Goal: Task Accomplishment & Management: Manage account settings

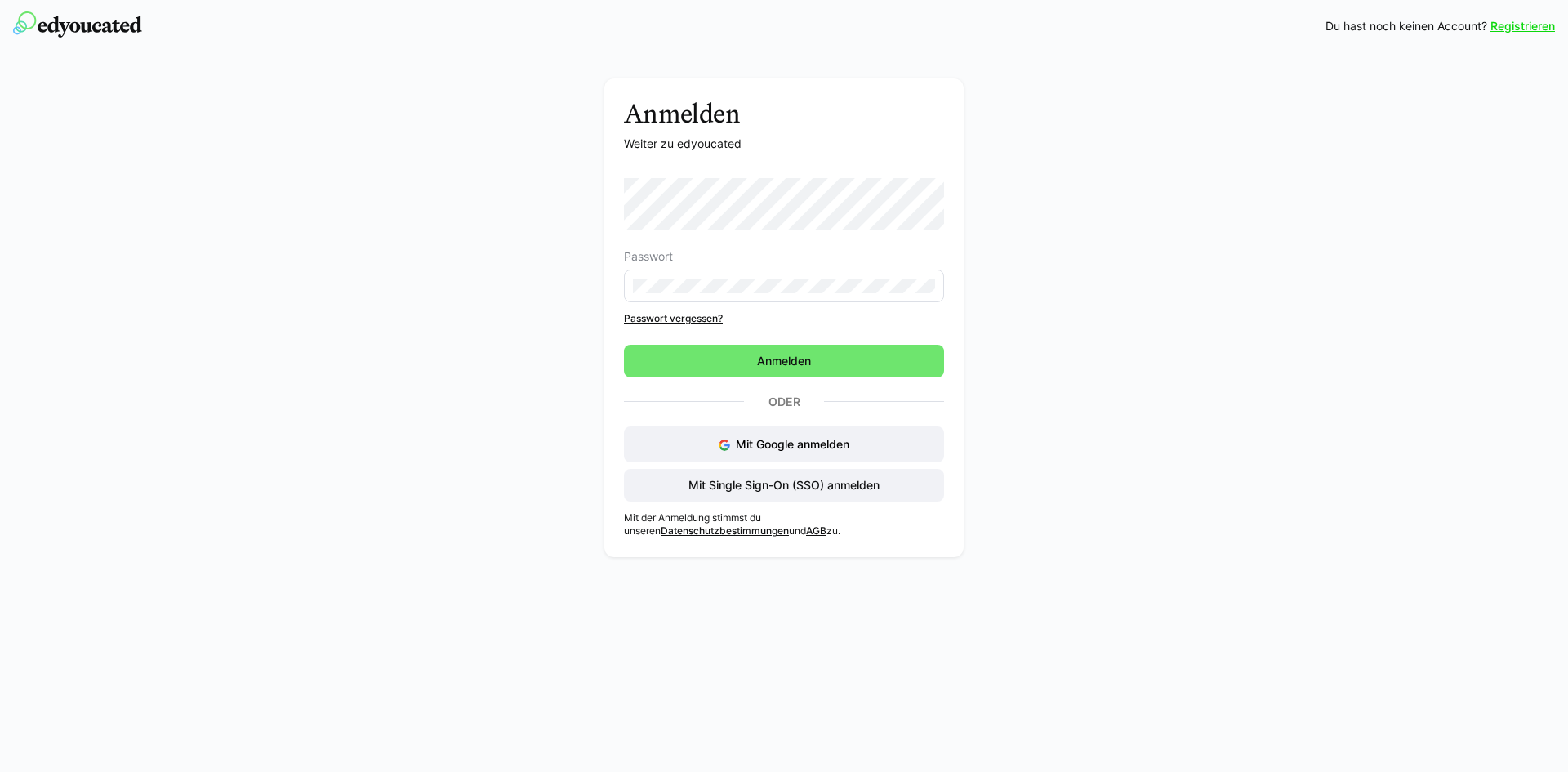
click at [830, 274] on eds-input at bounding box center [784, 286] width 320 height 33
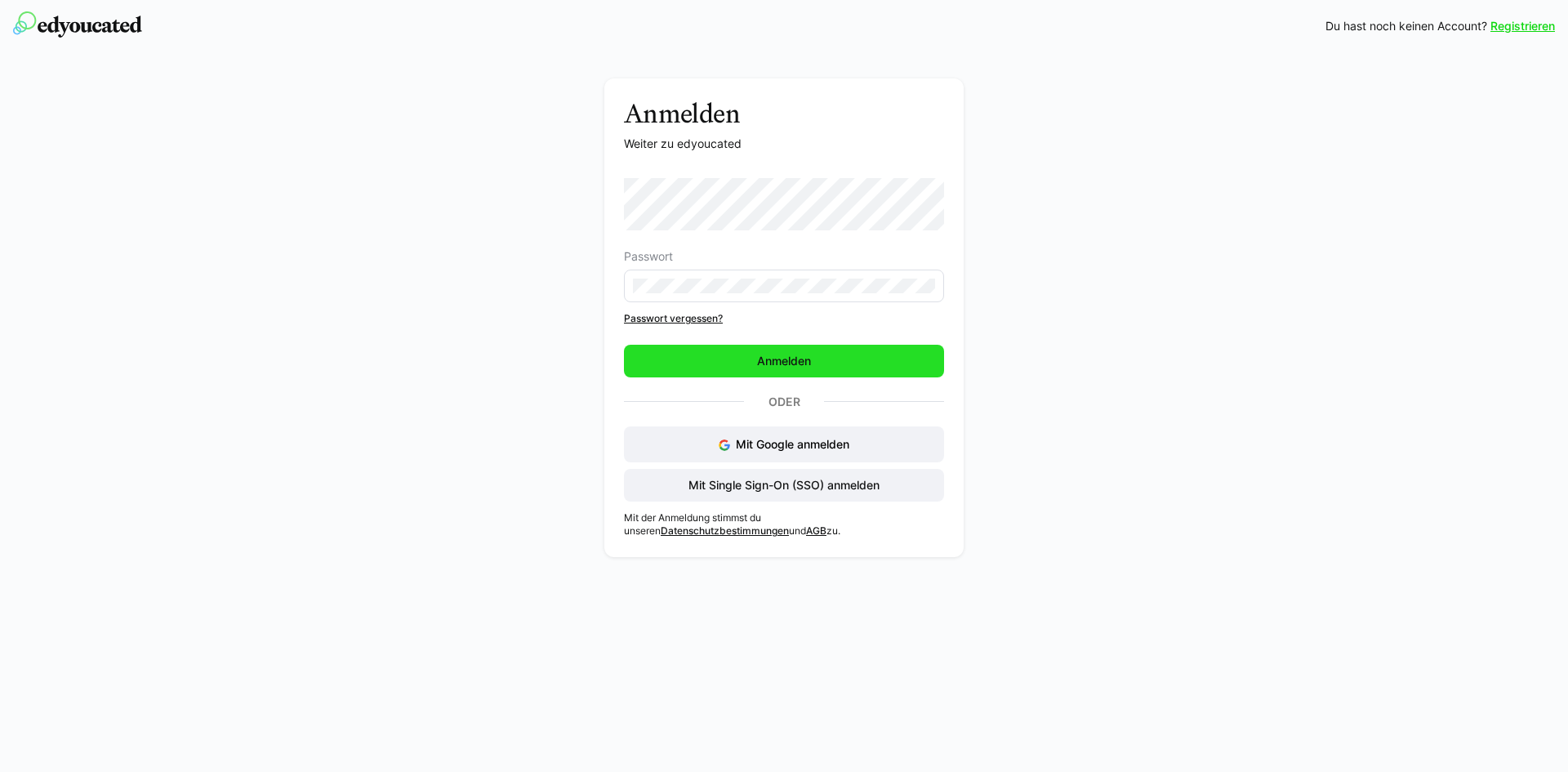
click at [837, 361] on span "Anmelden" at bounding box center [784, 361] width 320 height 33
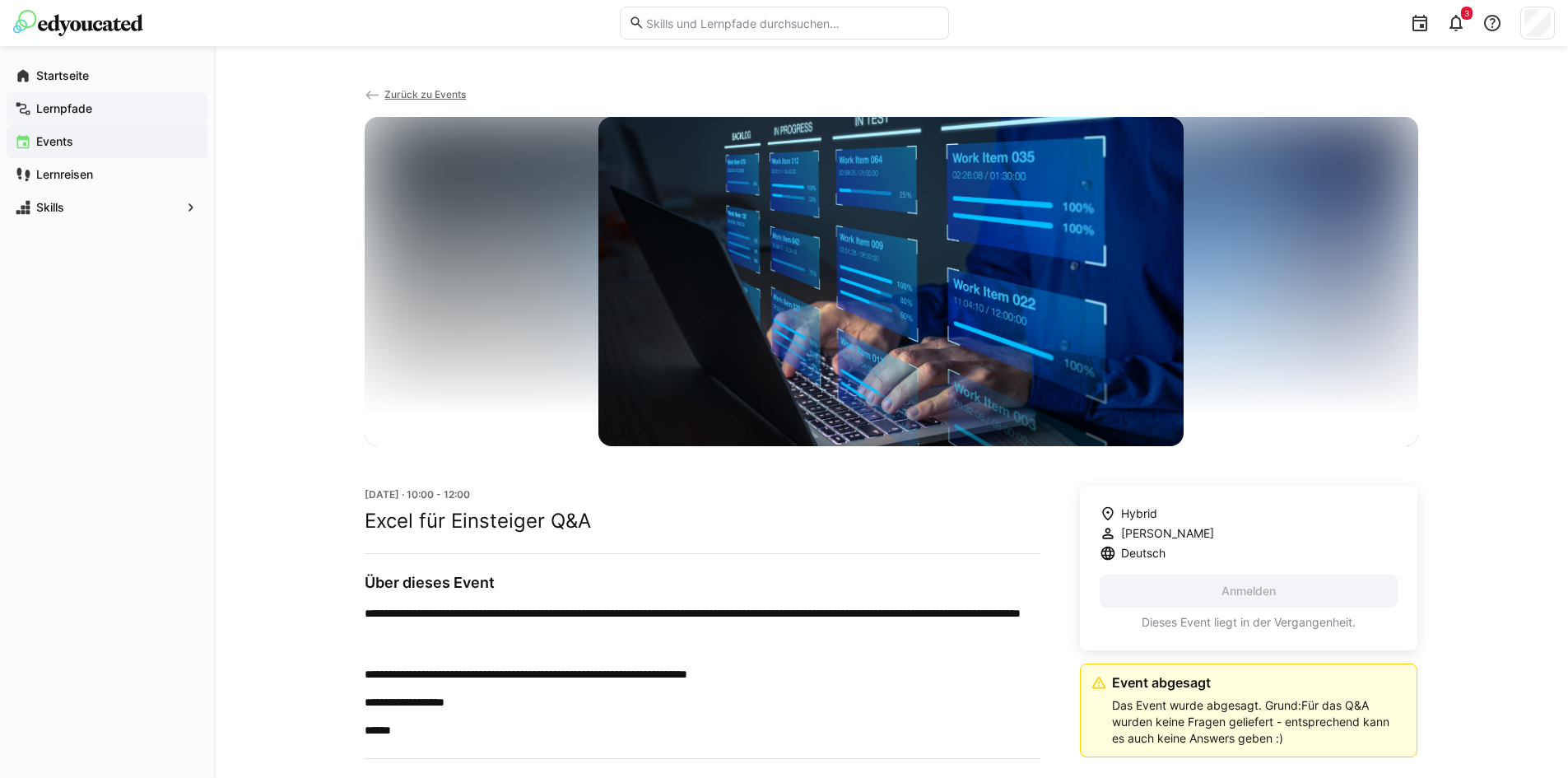
click at [0, 0] on app-navigation-label "Lernpfade" at bounding box center [0, 0] width 0 height 0
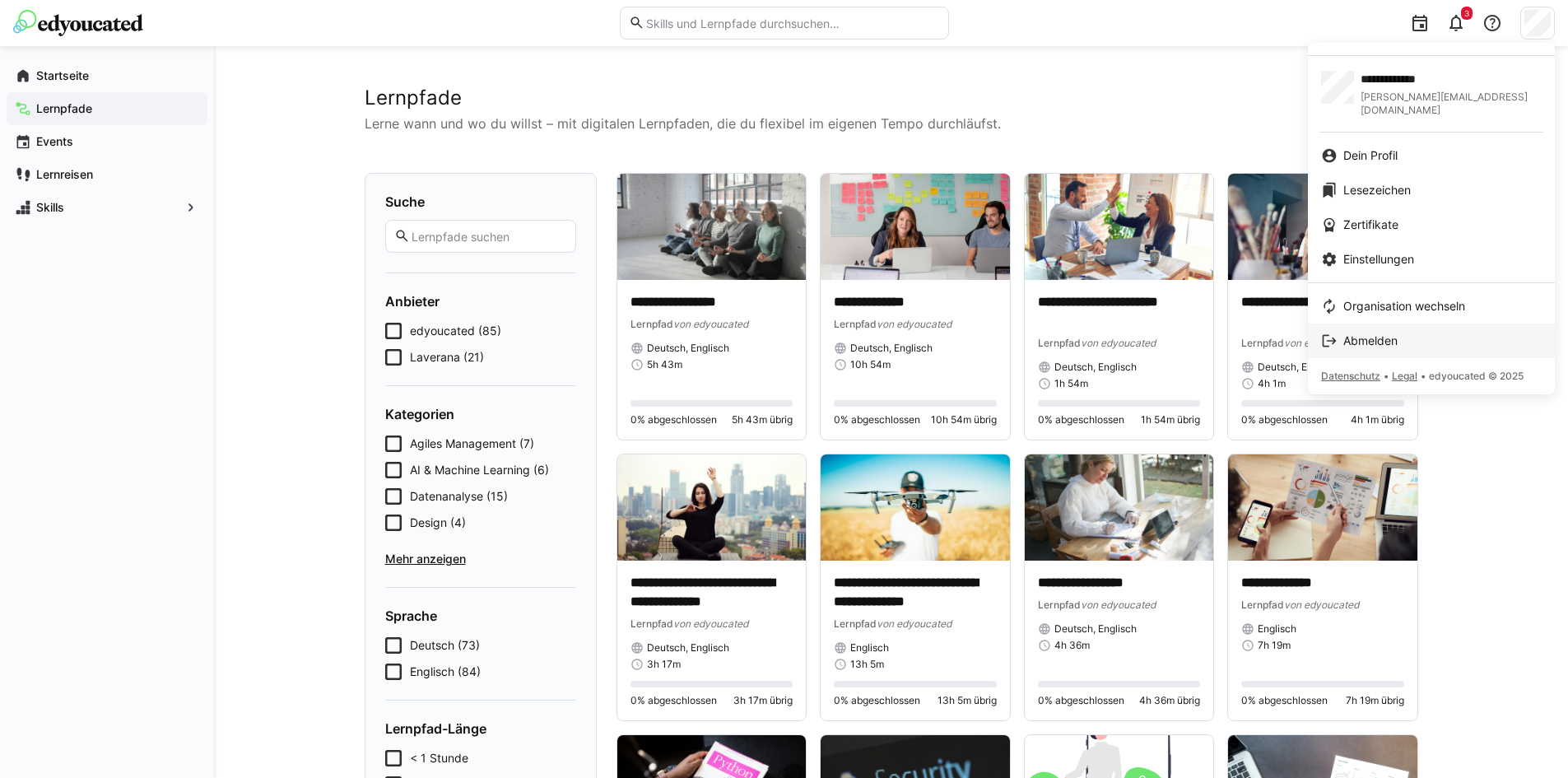
click at [1430, 324] on link "Abmelden" at bounding box center [1431, 341] width 247 height 35
